Goal: Task Accomplishment & Management: Manage account settings

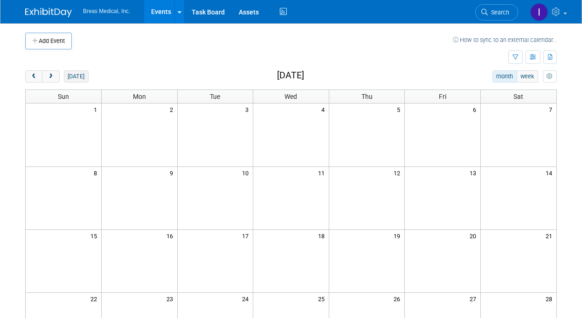
click at [72, 74] on button "[DATE]" at bounding box center [76, 76] width 25 height 12
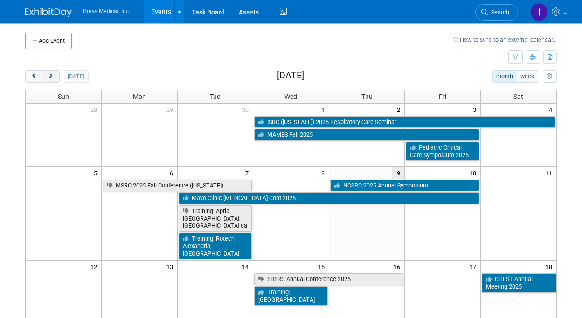
click at [52, 76] on span "next" at bounding box center [50, 77] width 7 height 6
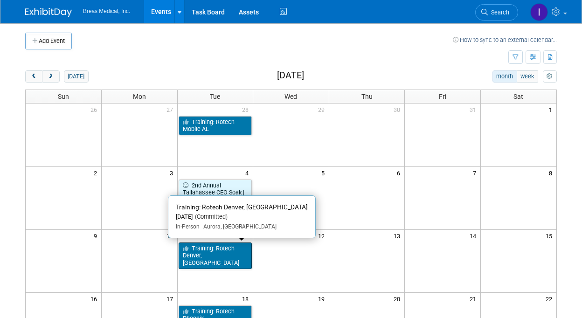
click at [227, 250] on link "Training: Rotech Denver, [GEOGRAPHIC_DATA]" at bounding box center [215, 255] width 74 height 27
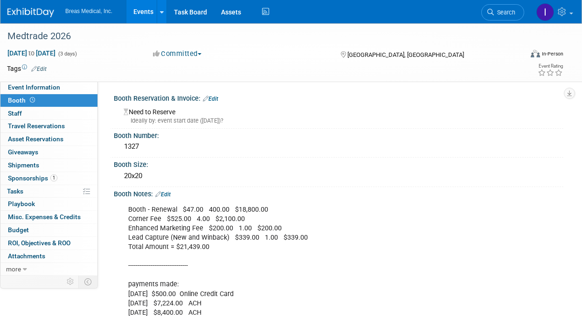
click at [152, 14] on link "Events" at bounding box center [143, 11] width 34 height 23
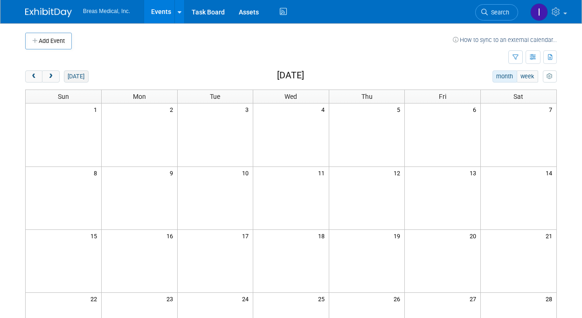
click at [74, 79] on button "today" at bounding box center [76, 76] width 25 height 12
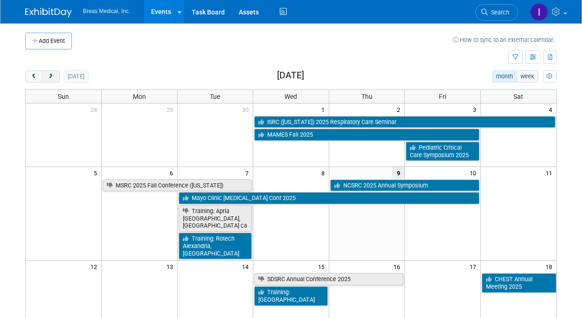
click at [50, 78] on span "next" at bounding box center [50, 77] width 7 height 6
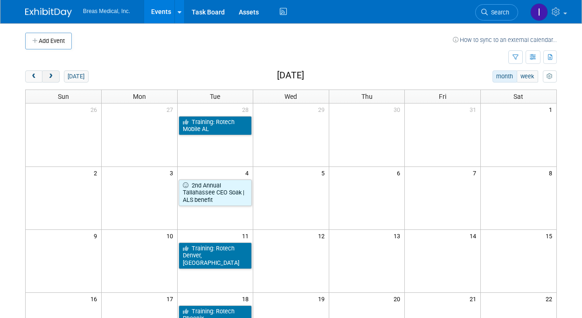
click at [50, 78] on span "next" at bounding box center [50, 77] width 7 height 6
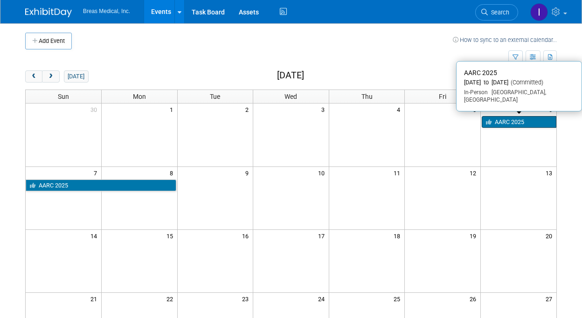
click at [522, 119] on link "AARC 2025" at bounding box center [518, 122] width 75 height 12
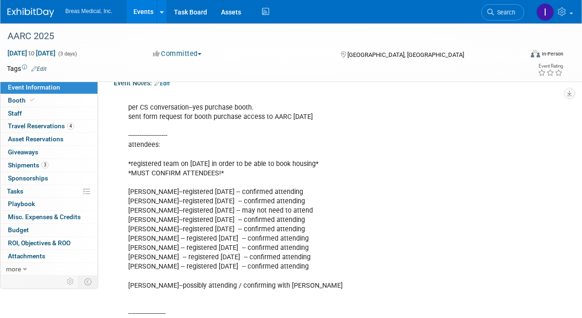
scroll to position [326, 0]
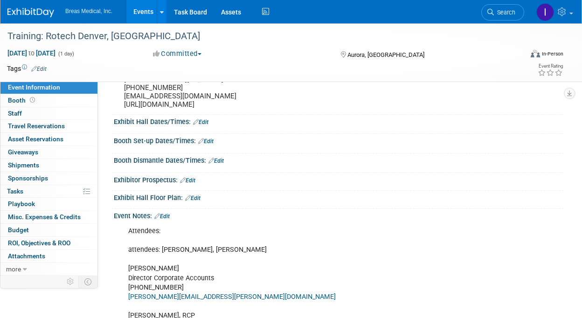
scroll to position [233, 0]
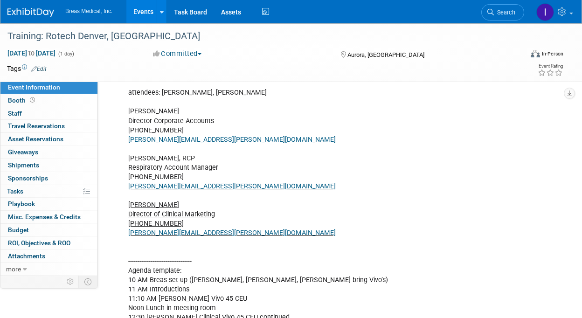
click at [166, 62] on link "Edit" at bounding box center [161, 59] width 15 height 7
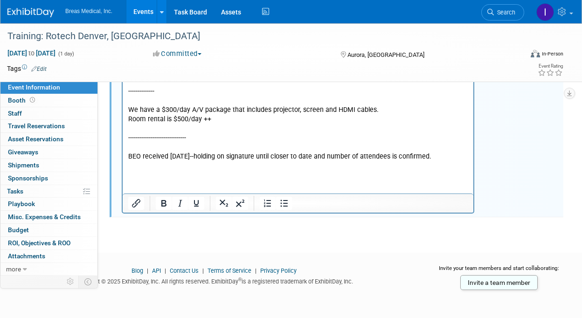
scroll to position [911, 0]
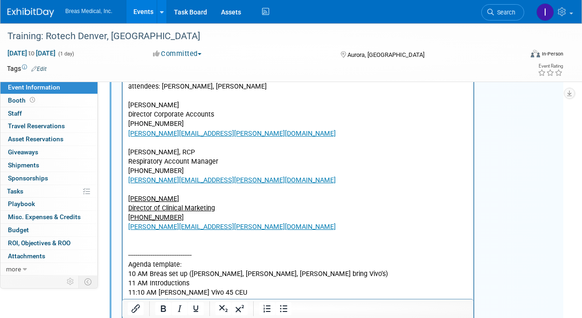
scroll to position [73, 0]
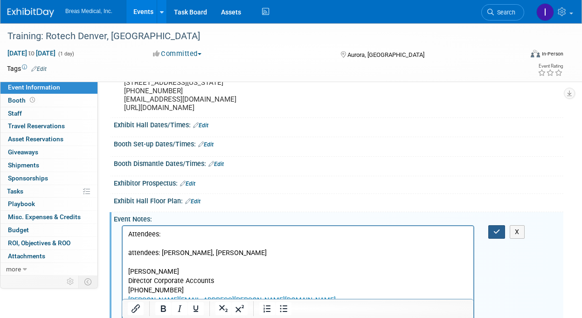
click at [498, 235] on icon "button" at bounding box center [496, 231] width 7 height 7
